Goal: Task Accomplishment & Management: Use online tool/utility

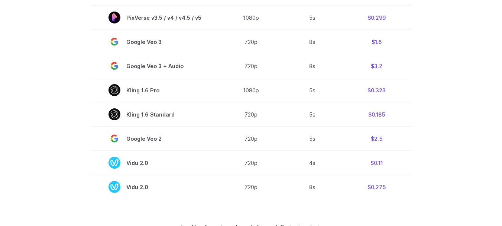
scroll to position [595, 0]
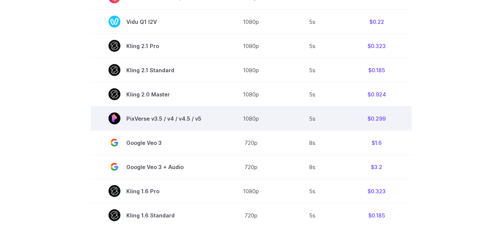
scroll to position [471, 0]
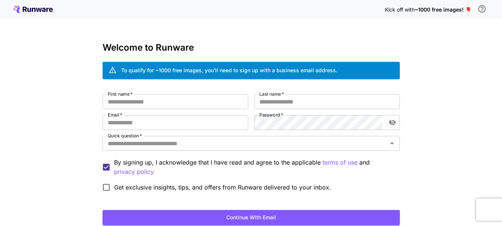
scroll to position [37, 0]
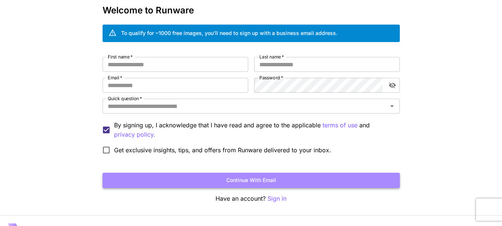
click at [168, 178] on button "Continue with email" at bounding box center [251, 180] width 297 height 15
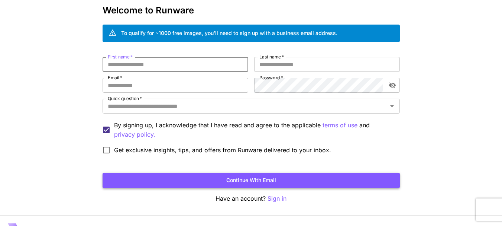
click at [211, 181] on button "Continue with email" at bounding box center [251, 180] width 297 height 15
click at [256, 182] on button "Continue with email" at bounding box center [251, 180] width 297 height 15
click at [161, 65] on input "First name   *" at bounding box center [176, 64] width 146 height 15
type input "*****"
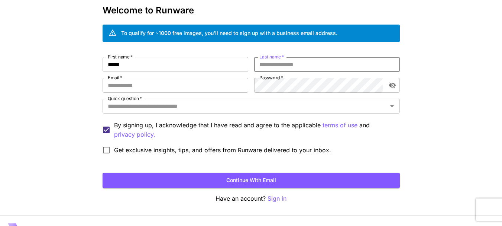
click at [282, 69] on input "Last name   *" at bounding box center [327, 64] width 146 height 15
type input "******"
click at [218, 73] on div "First name   * ***** First name   * Last name   * ****** Last name   * Email   …" at bounding box center [251, 107] width 297 height 101
click at [208, 81] on input "Email   *" at bounding box center [176, 85] width 146 height 15
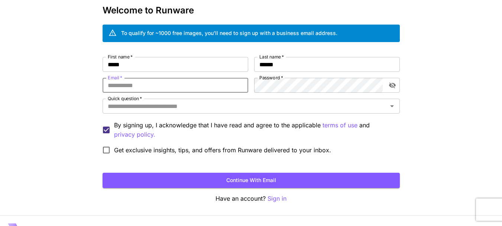
type input "**********"
click at [192, 112] on div "Quick question   *" at bounding box center [251, 106] width 297 height 15
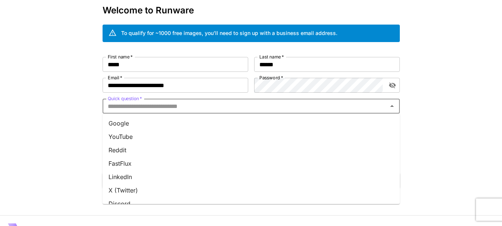
click at [183, 122] on li "Google" at bounding box center [251, 122] width 297 height 13
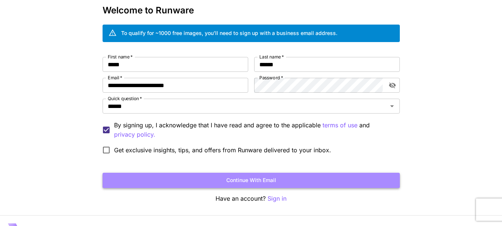
click at [226, 181] on button "Continue with email" at bounding box center [251, 180] width 297 height 15
click at [258, 178] on button "Continue with email" at bounding box center [251, 180] width 297 height 15
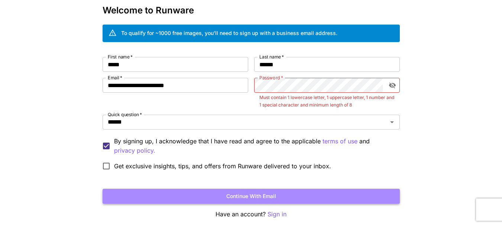
click at [231, 193] on button "Continue with email" at bounding box center [251, 195] width 297 height 15
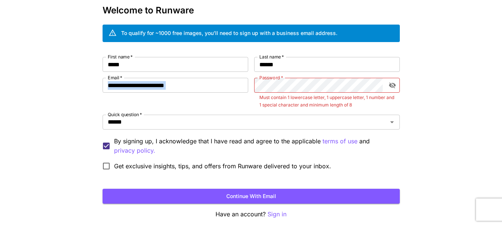
drag, startPoint x: 311, startPoint y: 75, endPoint x: 268, endPoint y: 72, distance: 42.9
click at [268, 72] on div "**********" at bounding box center [251, 115] width 297 height 117
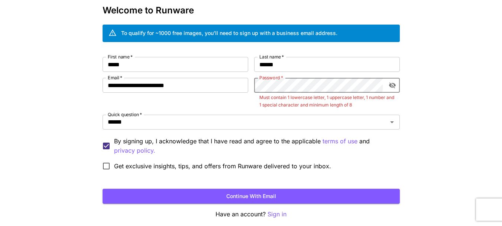
click at [252, 84] on div "**********" at bounding box center [251, 115] width 297 height 117
click at [396, 84] on icon "toggle password visibility" at bounding box center [392, 84] width 7 height 7
click at [248, 191] on button "Continue with email" at bounding box center [251, 195] width 297 height 15
click at [239, 191] on button "Continue with email" at bounding box center [251, 195] width 297 height 15
click at [235, 101] on div "**********" at bounding box center [176, 93] width 146 height 31
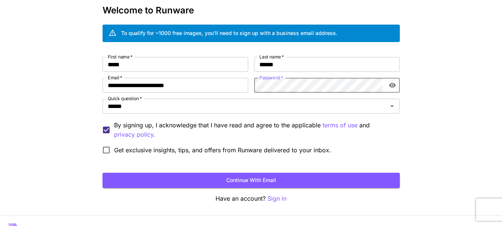
click at [275, 180] on button "Continue with email" at bounding box center [251, 180] width 297 height 15
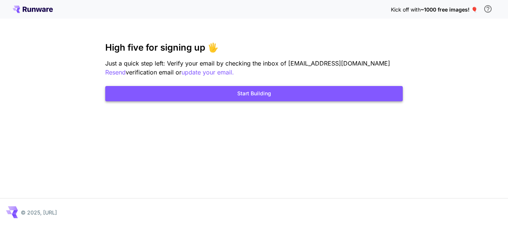
click at [259, 88] on button "Start Building" at bounding box center [253, 93] width 297 height 15
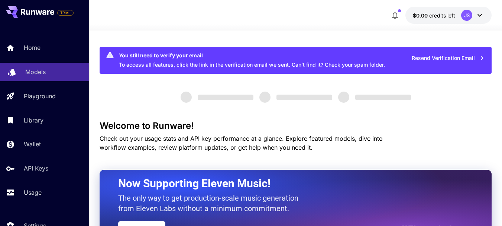
click at [44, 73] on p "Models" at bounding box center [35, 71] width 20 height 9
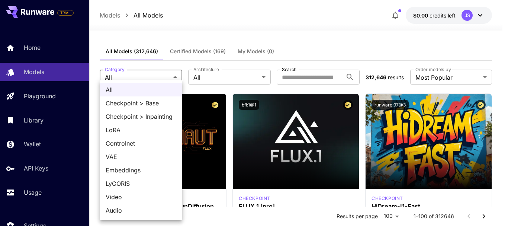
click at [175, 81] on ul "All Checkpoint > Base Checkpoint > Inpainting LoRA Controlnet VAE Embeddings Ly…" at bounding box center [141, 150] width 83 height 140
click at [241, 81] on div at bounding box center [254, 113] width 508 height 226
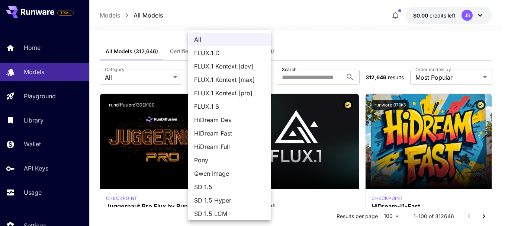
click at [212, 51] on span "FLUX.1 D" at bounding box center [229, 52] width 71 height 9
type input "******"
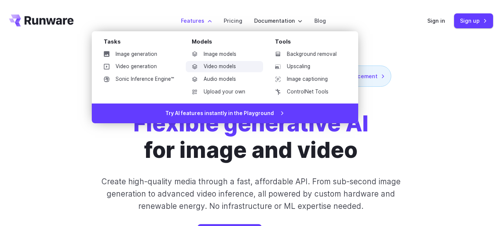
click at [225, 65] on link "Video models" at bounding box center [224, 66] width 77 height 11
click at [217, 67] on link "Video models" at bounding box center [224, 66] width 77 height 11
click at [214, 68] on link "Video models" at bounding box center [224, 66] width 77 height 11
click at [220, 65] on link "Video models" at bounding box center [224, 66] width 77 height 11
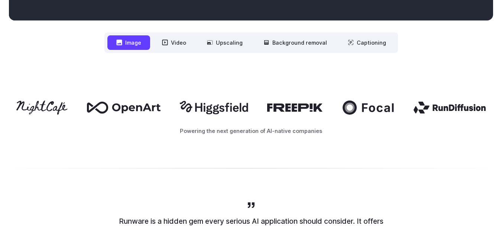
scroll to position [372, 0]
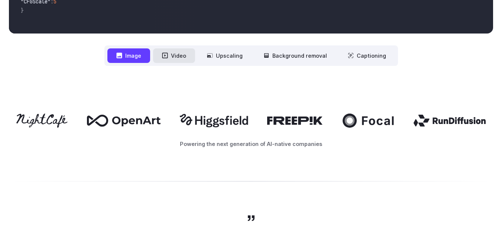
click at [171, 53] on button "Video" at bounding box center [174, 55] width 42 height 14
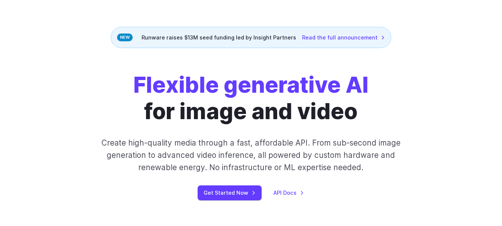
scroll to position [0, 0]
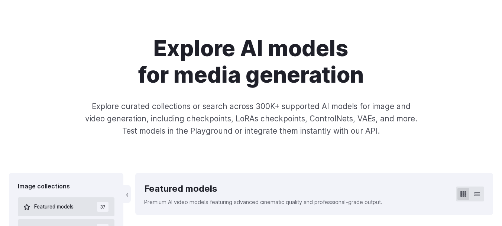
scroll to position [223, 0]
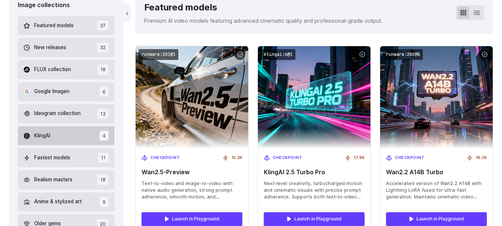
click at [69, 138] on button "KlingAI 4" at bounding box center [66, 135] width 97 height 19
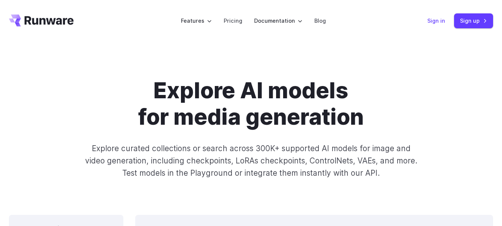
click at [443, 22] on link "Sign in" at bounding box center [437, 20] width 18 height 9
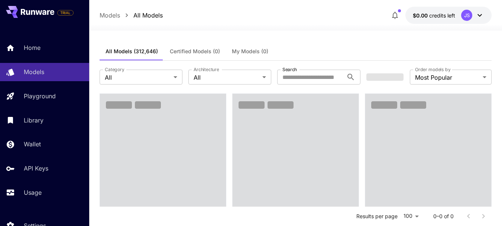
click at [262, 28] on div at bounding box center [295, 26] width 413 height 9
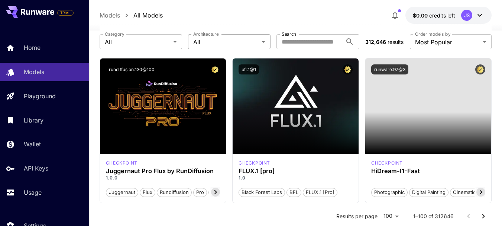
scroll to position [37, 0]
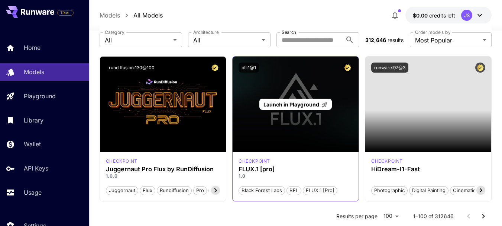
click at [265, 91] on div "Launch in Playground" at bounding box center [296, 104] width 126 height 95
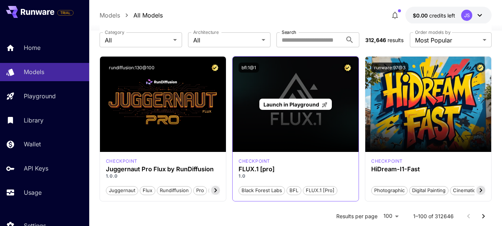
click at [266, 90] on div "Launch in Playground" at bounding box center [296, 104] width 126 height 95
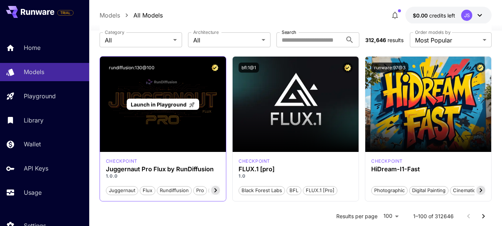
click at [190, 129] on div "Launch in Playground" at bounding box center [163, 104] width 126 height 95
click at [178, 106] on span "Launch in Playground" at bounding box center [159, 104] width 56 height 6
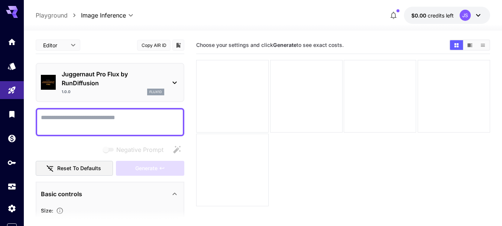
click at [111, 118] on textarea "Negative Prompt" at bounding box center [110, 122] width 138 height 18
type textarea "*"
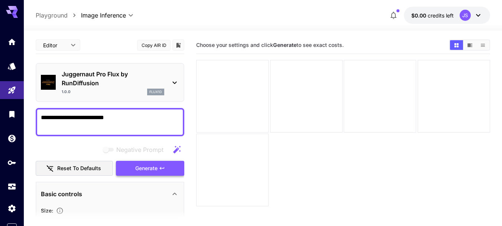
type textarea "**********"
click at [161, 165] on icon "button" at bounding box center [162, 168] width 6 height 6
